Goal: Information Seeking & Learning: Learn about a topic

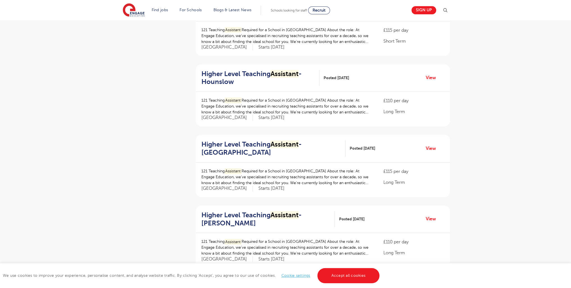
scroll to position [660, 0]
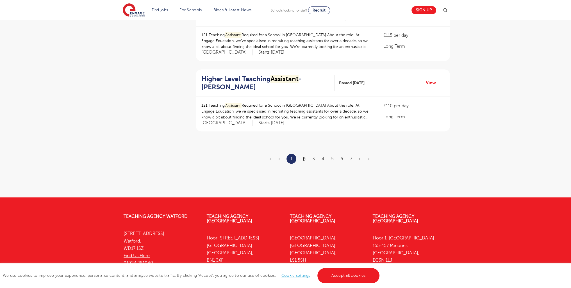
click at [305, 158] on link "2" at bounding box center [304, 159] width 3 height 5
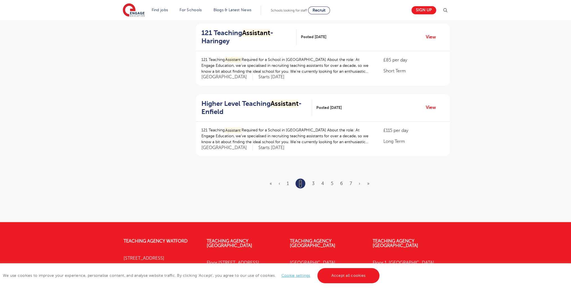
scroll to position [640, 0]
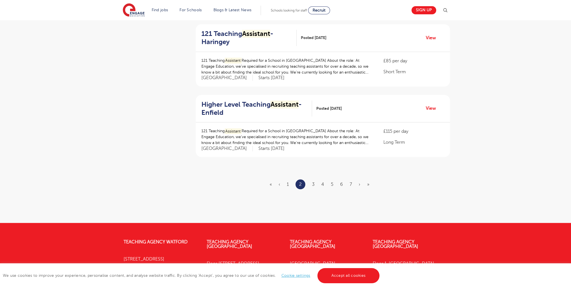
click at [315, 182] on ul "« ‹ 1 2 3 4 5 6 7 › »" at bounding box center [323, 185] width 107 height 10
click at [316, 182] on ul "« ‹ 1 2 3 4 5 6 7 › »" at bounding box center [323, 185] width 107 height 10
click at [313, 182] on link "3" at bounding box center [313, 184] width 3 height 5
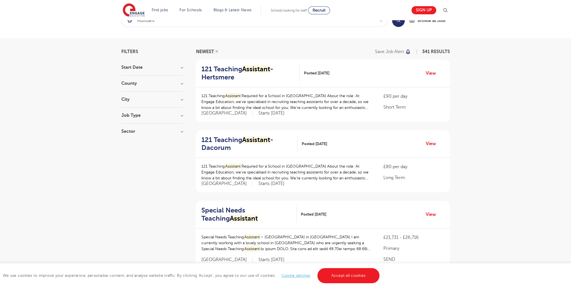
scroll to position [597, 0]
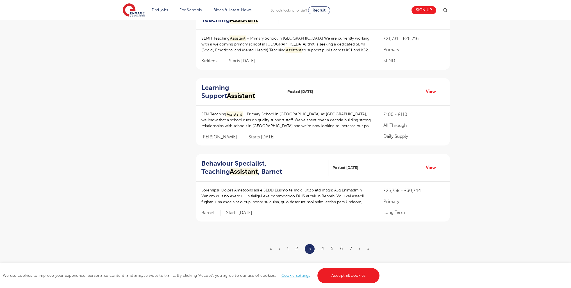
click at [320, 246] on ul "« ‹ 1 2 3 4 5 6 7 › »" at bounding box center [323, 249] width 107 height 10
click at [323, 249] on link "4" at bounding box center [323, 248] width 3 height 5
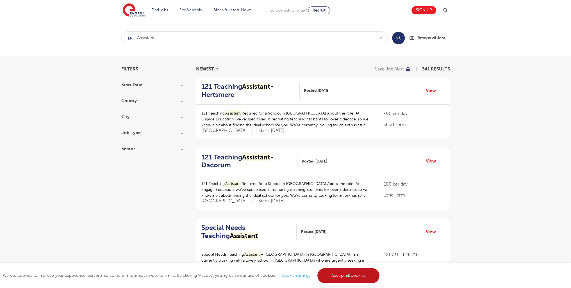
click at [344, 277] on link "Accept all cookies" at bounding box center [349, 275] width 62 height 15
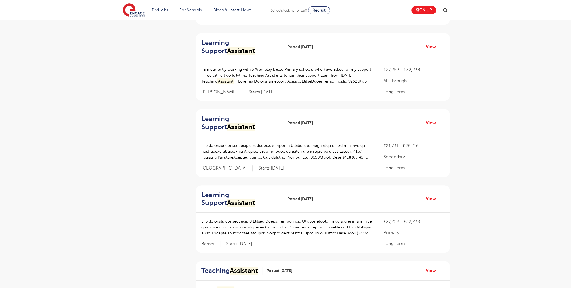
scroll to position [655, 0]
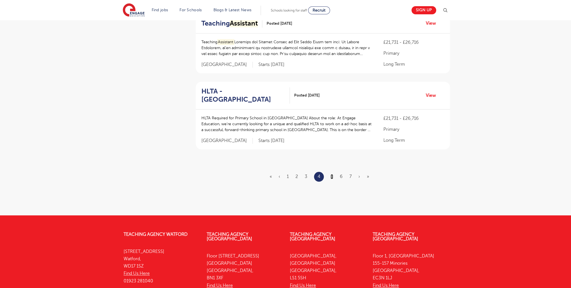
click at [332, 178] on link "5" at bounding box center [332, 176] width 3 height 5
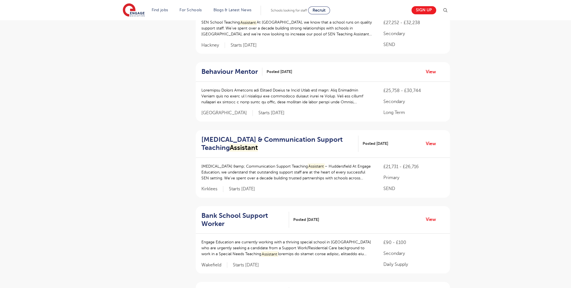
scroll to position [718, 0]
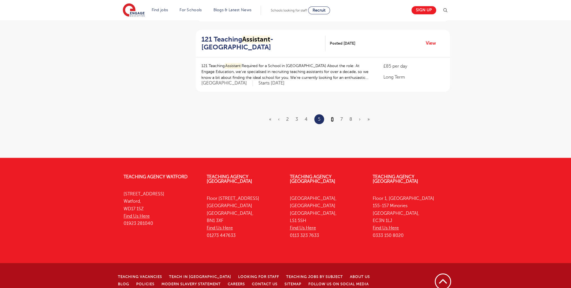
click at [332, 117] on link "6" at bounding box center [332, 119] width 3 height 5
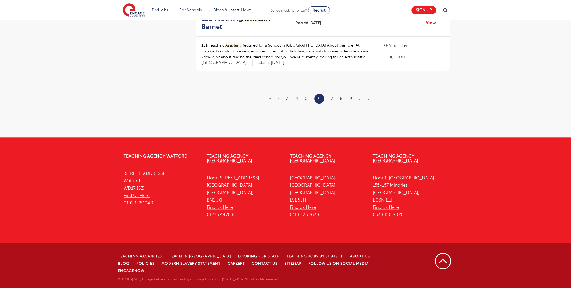
scroll to position [692, 0]
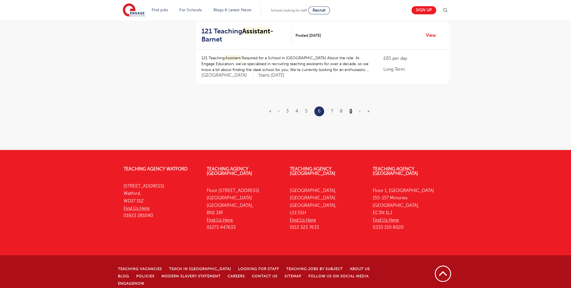
click at [350, 110] on link "9" at bounding box center [351, 111] width 3 height 5
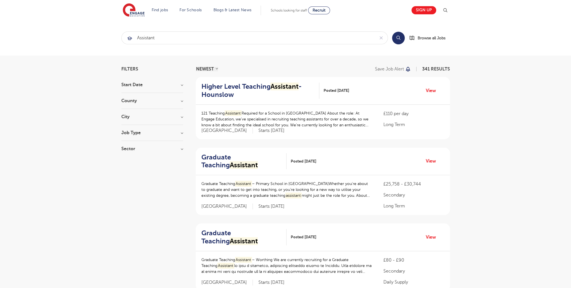
scroll to position [732, 0]
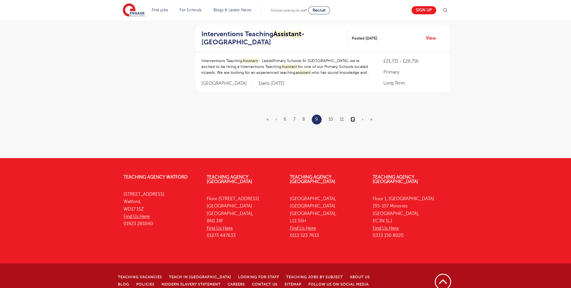
click at [352, 117] on link "12" at bounding box center [353, 119] width 4 height 5
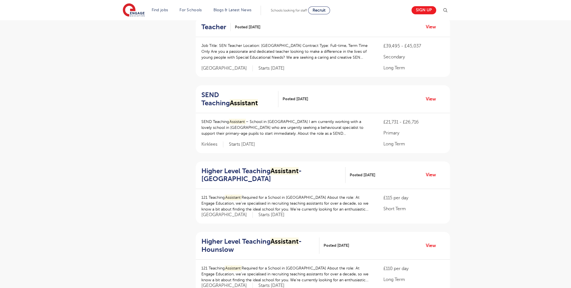
scroll to position [697, 0]
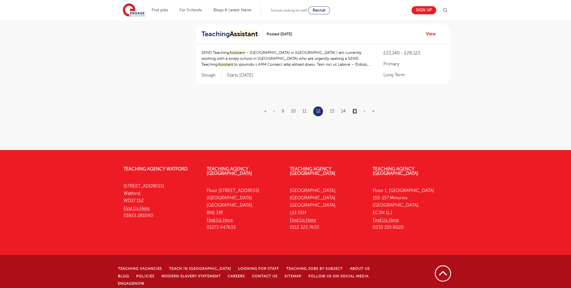
click at [356, 110] on link "15" at bounding box center [355, 111] width 4 height 5
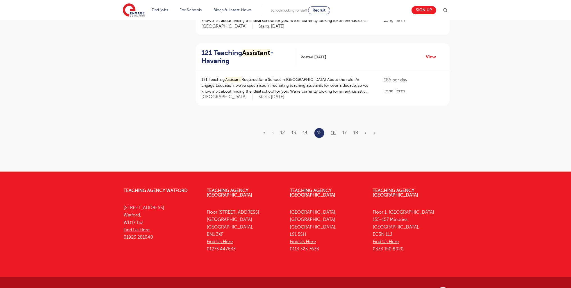
scroll to position [694, 0]
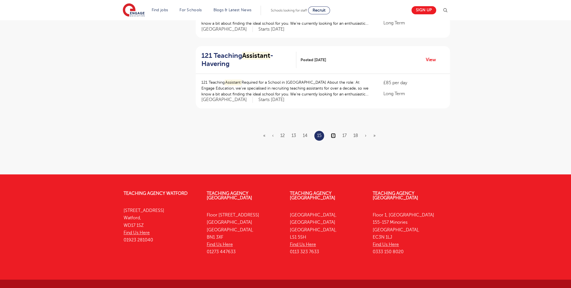
click at [334, 133] on link "16" at bounding box center [333, 135] width 5 height 5
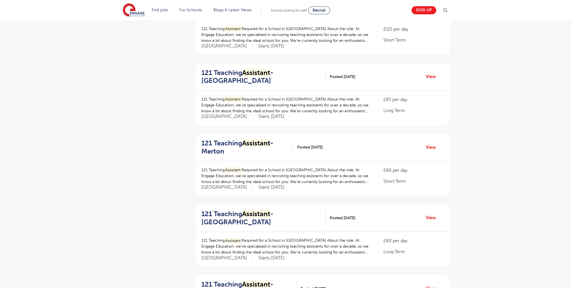
scroll to position [631, 0]
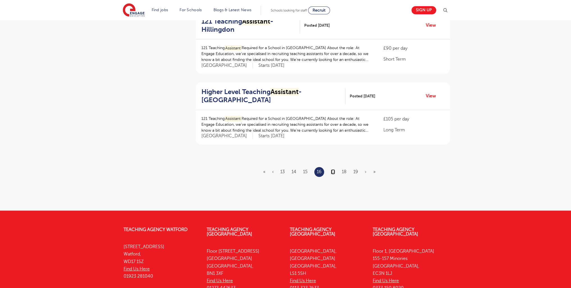
click at [334, 172] on link "17" at bounding box center [333, 171] width 4 height 5
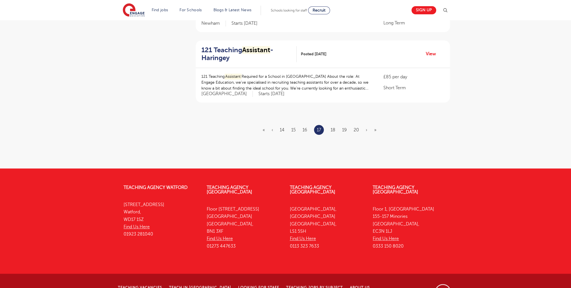
scroll to position [686, 0]
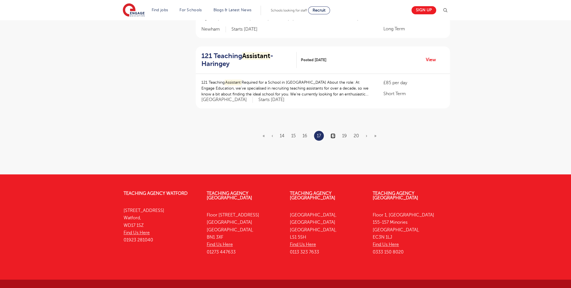
click at [333, 134] on link "18" at bounding box center [333, 136] width 5 height 5
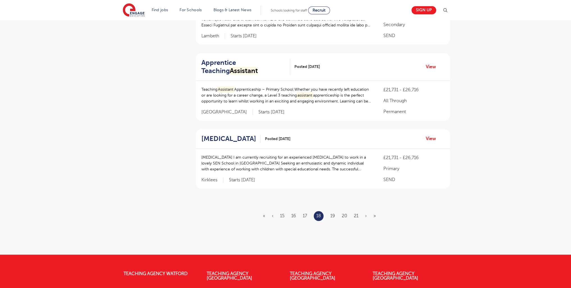
scroll to position [606, 0]
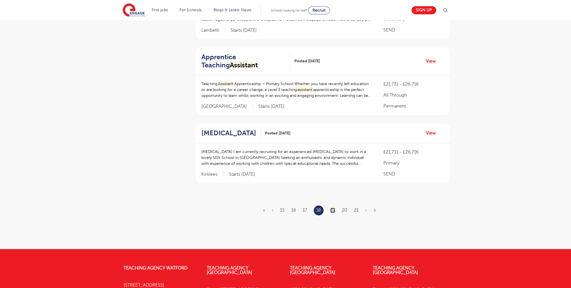
click at [335, 213] on link "19" at bounding box center [333, 210] width 5 height 5
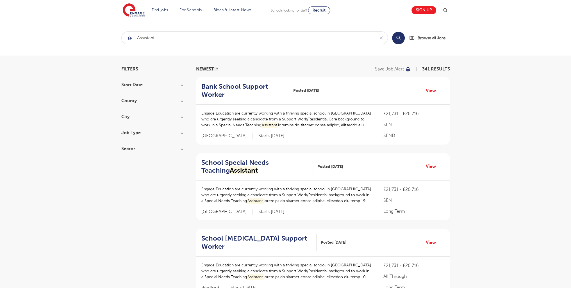
scroll to position [702, 0]
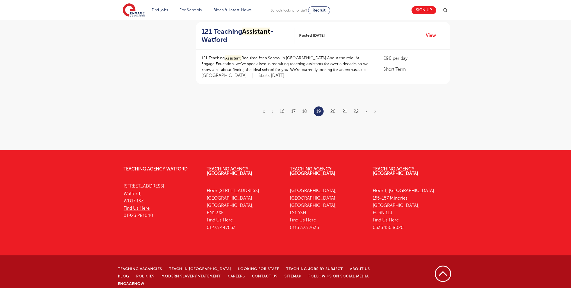
click at [335, 114] on li "20" at bounding box center [333, 111] width 5 height 7
click at [333, 111] on link "20" at bounding box center [333, 111] width 5 height 5
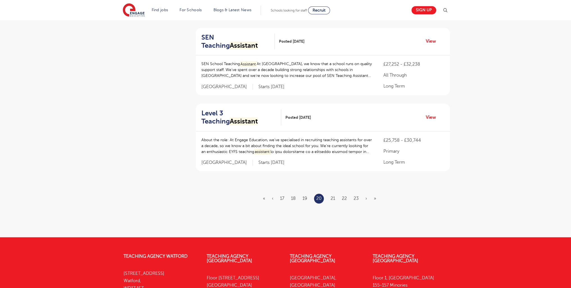
scroll to position [700, 0]
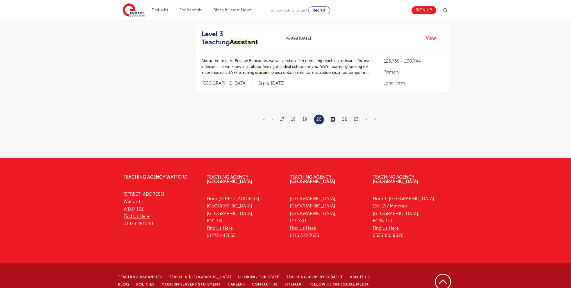
click at [332, 117] on link "21" at bounding box center [333, 119] width 4 height 5
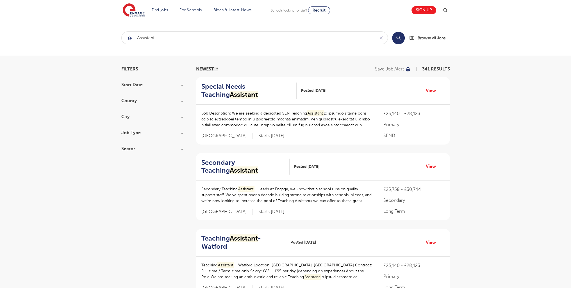
scroll to position [716, 0]
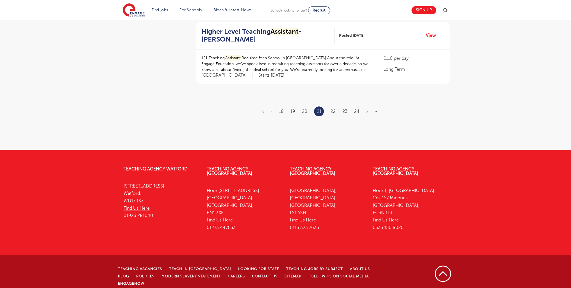
click at [338, 108] on ul "« ‹ 18 19 20 21 22 23 24 › »" at bounding box center [323, 112] width 122 height 10
click at [333, 112] on link "22" at bounding box center [333, 111] width 5 height 5
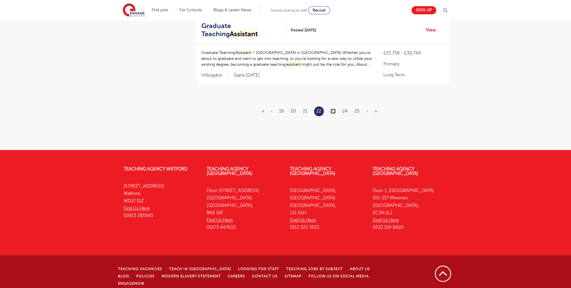
click at [335, 110] on link "23" at bounding box center [333, 111] width 5 height 5
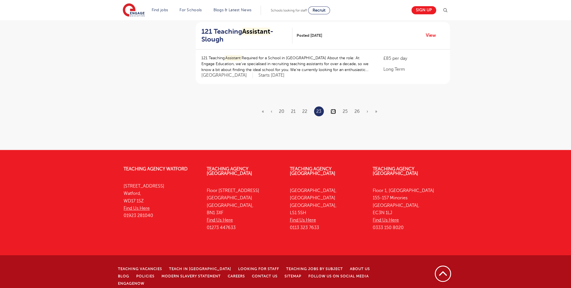
click at [334, 111] on link "24" at bounding box center [333, 111] width 5 height 5
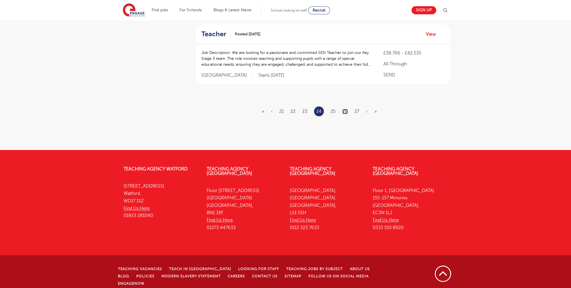
click at [347, 110] on link "26" at bounding box center [345, 111] width 5 height 5
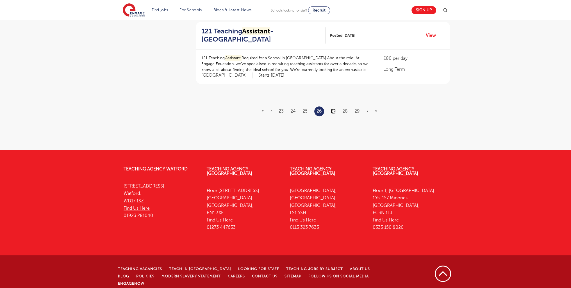
click at [333, 112] on link "27" at bounding box center [333, 111] width 5 height 5
click at [358, 111] on link "30" at bounding box center [357, 111] width 5 height 5
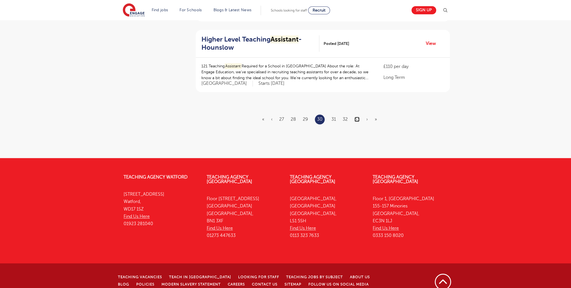
click at [356, 117] on link "33" at bounding box center [357, 119] width 5 height 5
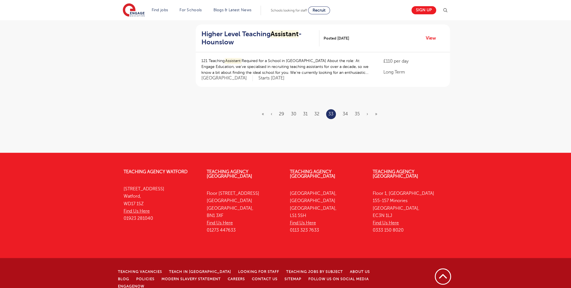
click at [360, 113] on ul "« ‹ 29 30 31 32 33 34 35 › »" at bounding box center [323, 114] width 122 height 10
click at [359, 114] on link "35" at bounding box center [357, 114] width 5 height 5
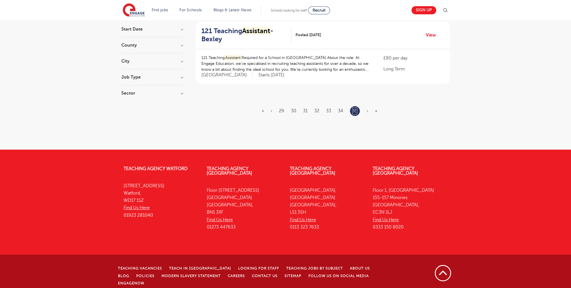
click at [354, 110] on link "35" at bounding box center [354, 110] width 5 height 7
